Goal: Task Accomplishment & Management: Use online tool/utility

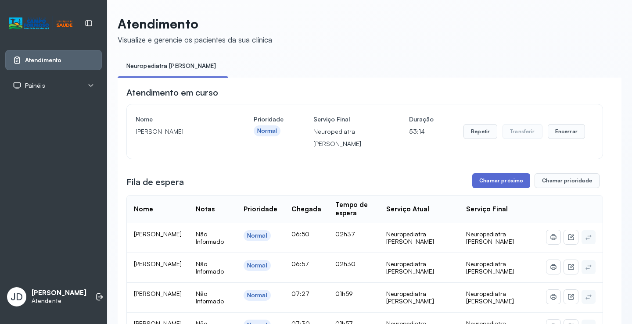
click at [489, 182] on button "Chamar próximo" at bounding box center [501, 180] width 58 height 15
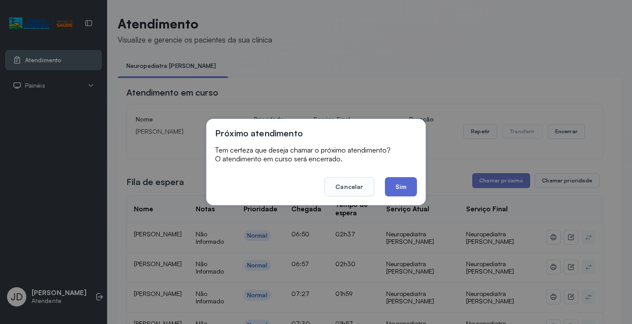
click at [397, 181] on button "Sim" at bounding box center [401, 186] width 32 height 19
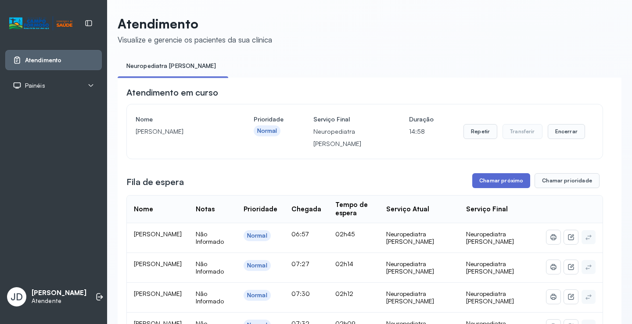
click at [497, 181] on button "Chamar próximo" at bounding box center [501, 180] width 58 height 15
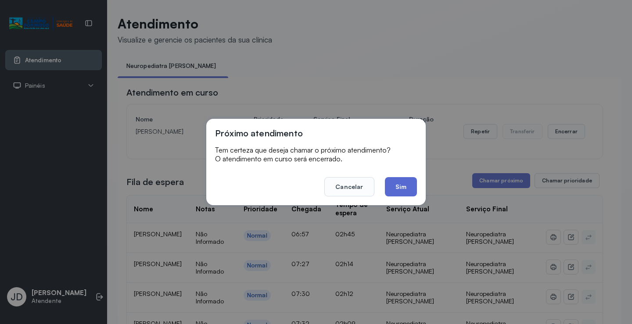
click at [403, 183] on button "Sim" at bounding box center [401, 186] width 32 height 19
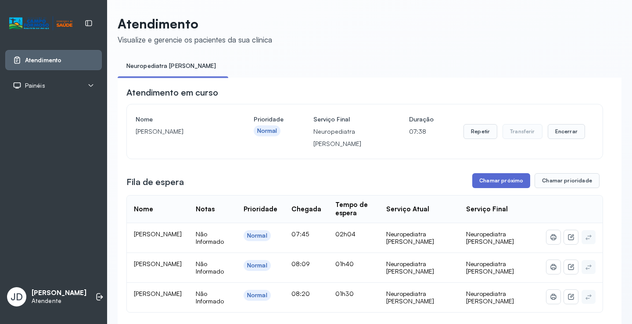
click at [483, 184] on button "Chamar próximo" at bounding box center [501, 180] width 58 height 15
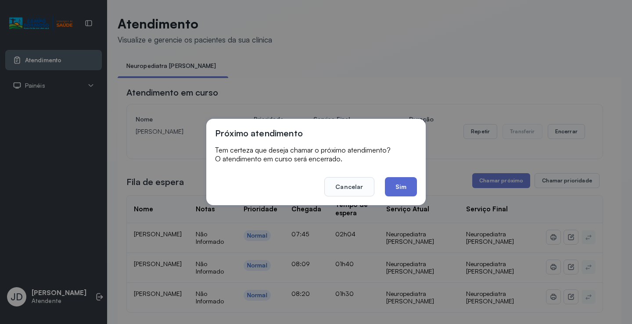
click at [406, 187] on button "Sim" at bounding box center [401, 186] width 32 height 19
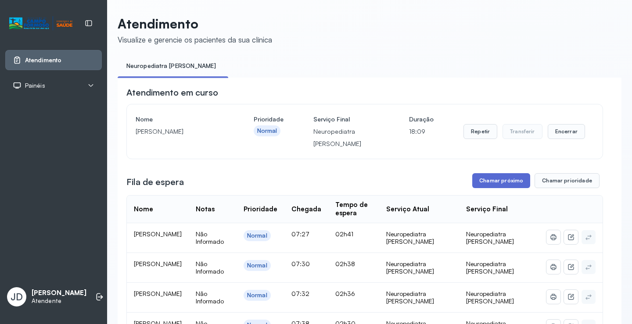
click at [499, 184] on button "Chamar próximo" at bounding box center [501, 180] width 58 height 15
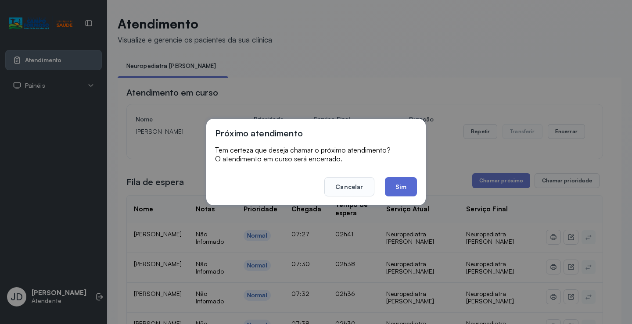
click at [401, 188] on button "Sim" at bounding box center [401, 186] width 32 height 19
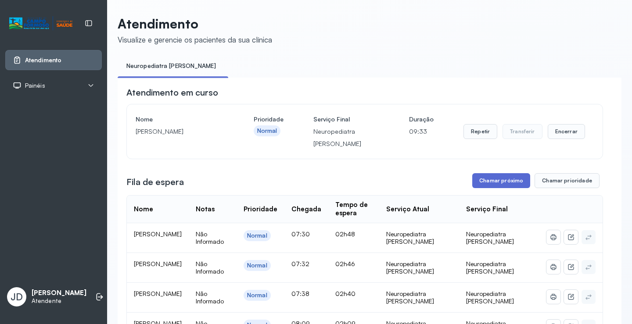
click at [498, 184] on button "Chamar próximo" at bounding box center [501, 180] width 58 height 15
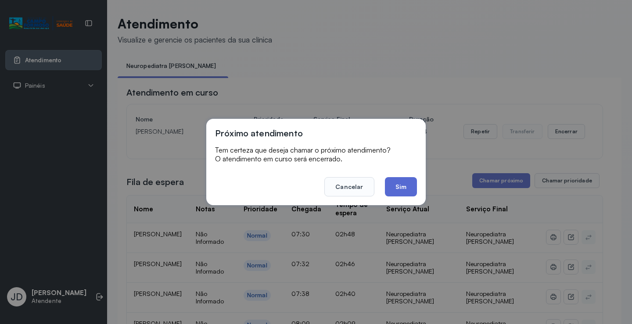
click at [402, 192] on button "Sim" at bounding box center [401, 186] width 32 height 19
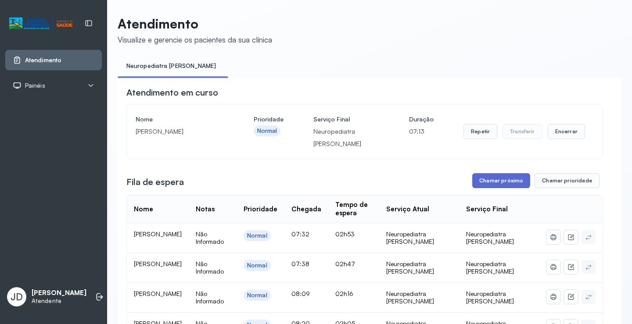
click at [486, 184] on button "Chamar próximo" at bounding box center [501, 180] width 58 height 15
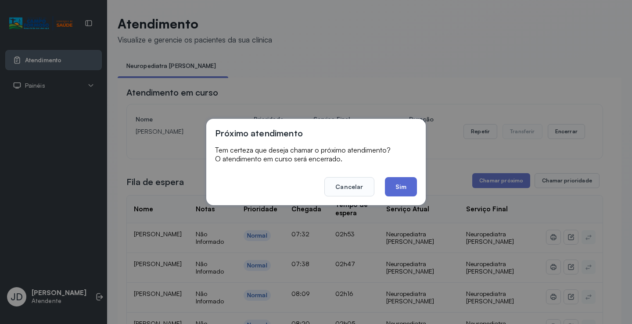
click at [408, 179] on button "Sim" at bounding box center [401, 186] width 32 height 19
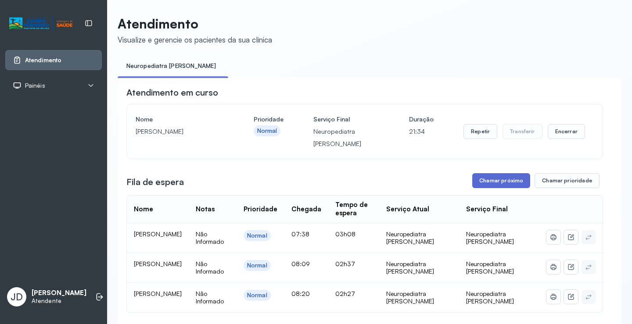
click at [488, 183] on button "Chamar próximo" at bounding box center [501, 180] width 58 height 15
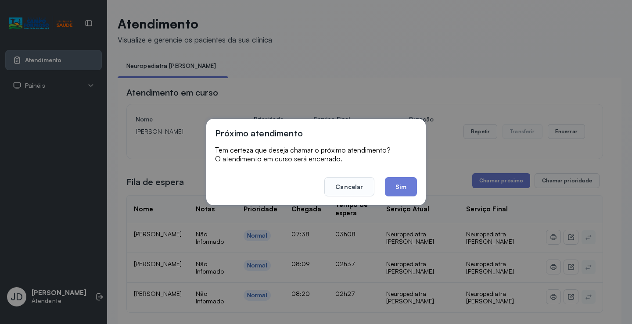
click at [410, 184] on button "Sim" at bounding box center [401, 186] width 32 height 19
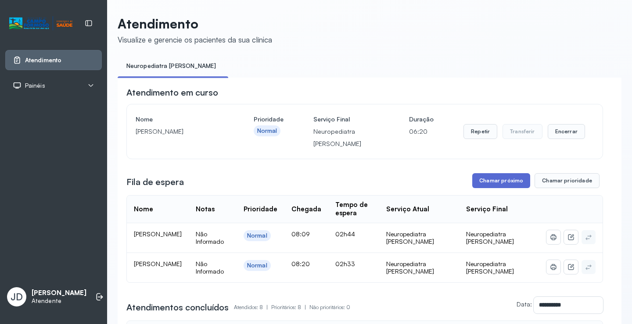
click at [508, 183] on button "Chamar próximo" at bounding box center [501, 180] width 58 height 15
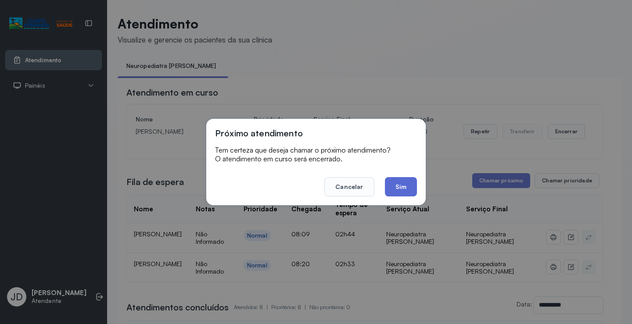
click at [409, 185] on button "Sim" at bounding box center [401, 186] width 32 height 19
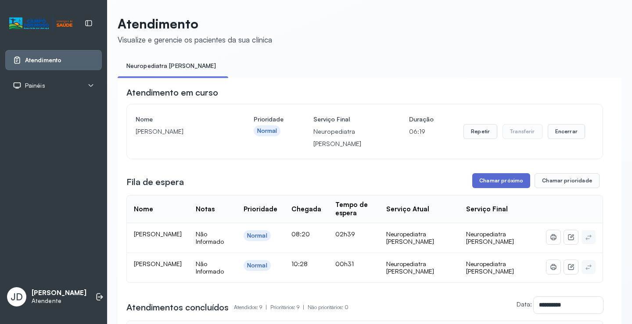
click at [508, 187] on button "Chamar próximo" at bounding box center [501, 180] width 58 height 15
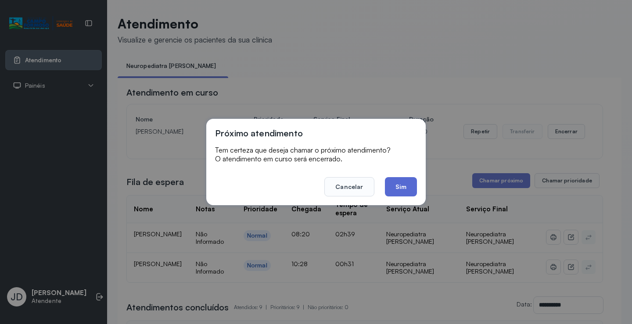
click at [412, 191] on button "Sim" at bounding box center [401, 186] width 32 height 19
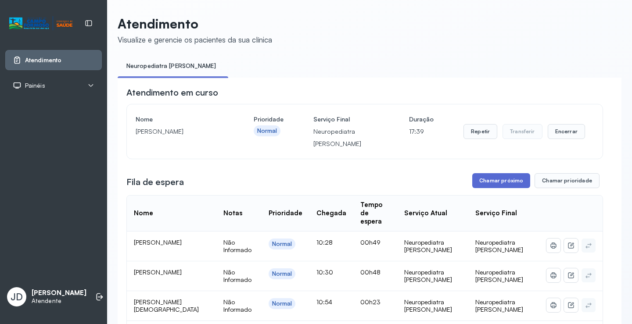
click at [486, 182] on button "Chamar próximo" at bounding box center [501, 180] width 58 height 15
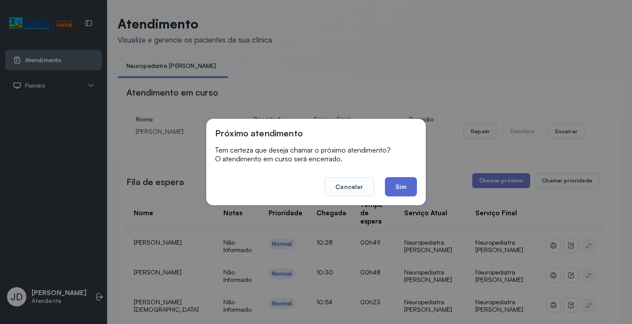
click at [402, 187] on button "Sim" at bounding box center [401, 186] width 32 height 19
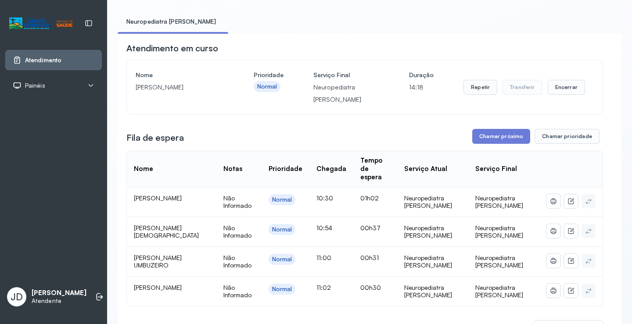
scroll to position [44, 0]
click at [493, 140] on button "Chamar próximo" at bounding box center [501, 137] width 58 height 15
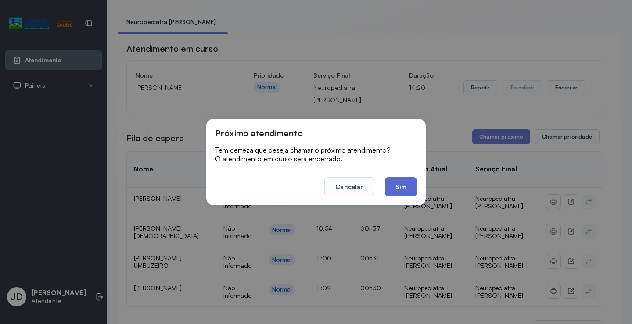
click at [397, 185] on button "Sim" at bounding box center [401, 186] width 32 height 19
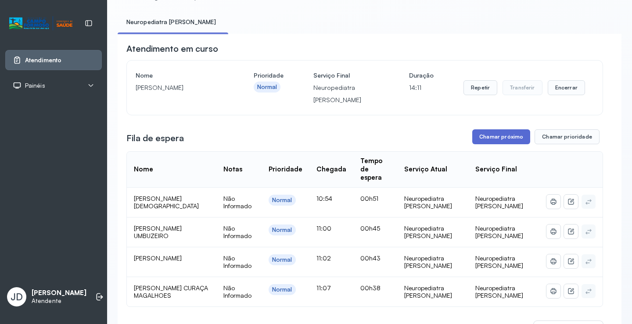
click at [495, 139] on button "Chamar próximo" at bounding box center [501, 137] width 58 height 15
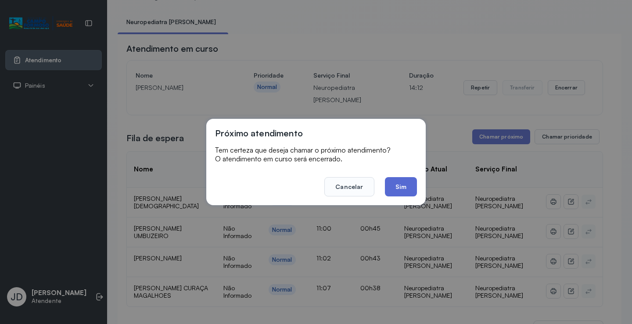
click at [405, 185] on button "Sim" at bounding box center [401, 186] width 32 height 19
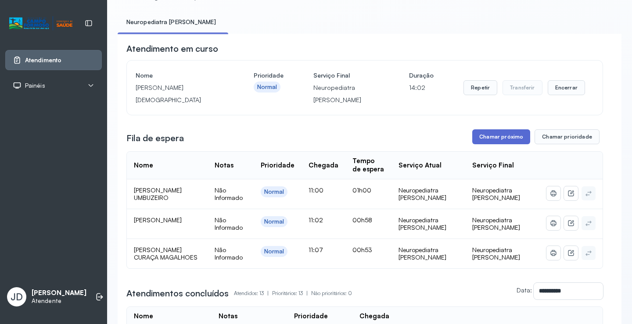
click at [493, 139] on button "Chamar próximo" at bounding box center [501, 137] width 58 height 15
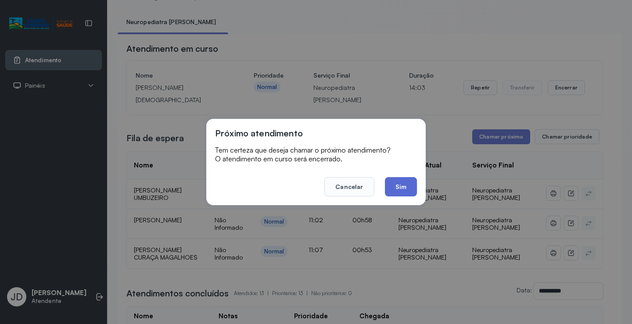
click at [399, 182] on button "Sim" at bounding box center [401, 186] width 32 height 19
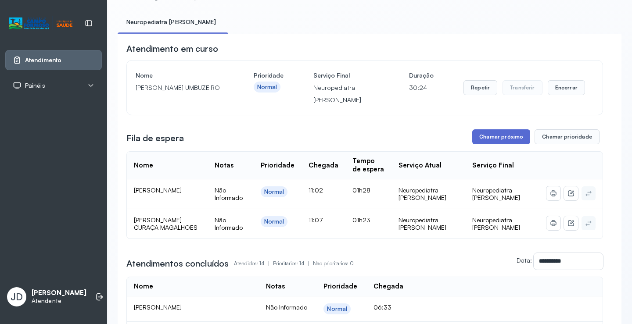
click at [506, 138] on button "Chamar próximo" at bounding box center [501, 137] width 58 height 15
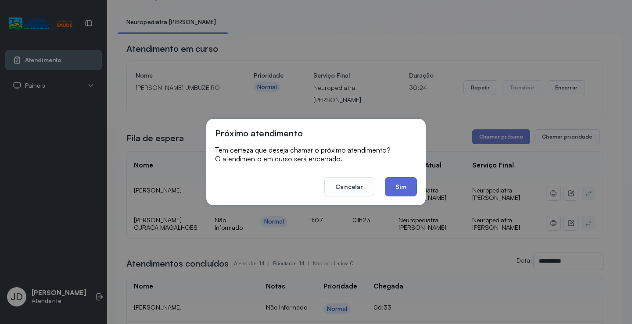
click at [389, 188] on button "Sim" at bounding box center [401, 186] width 32 height 19
